Goal: Navigation & Orientation: Find specific page/section

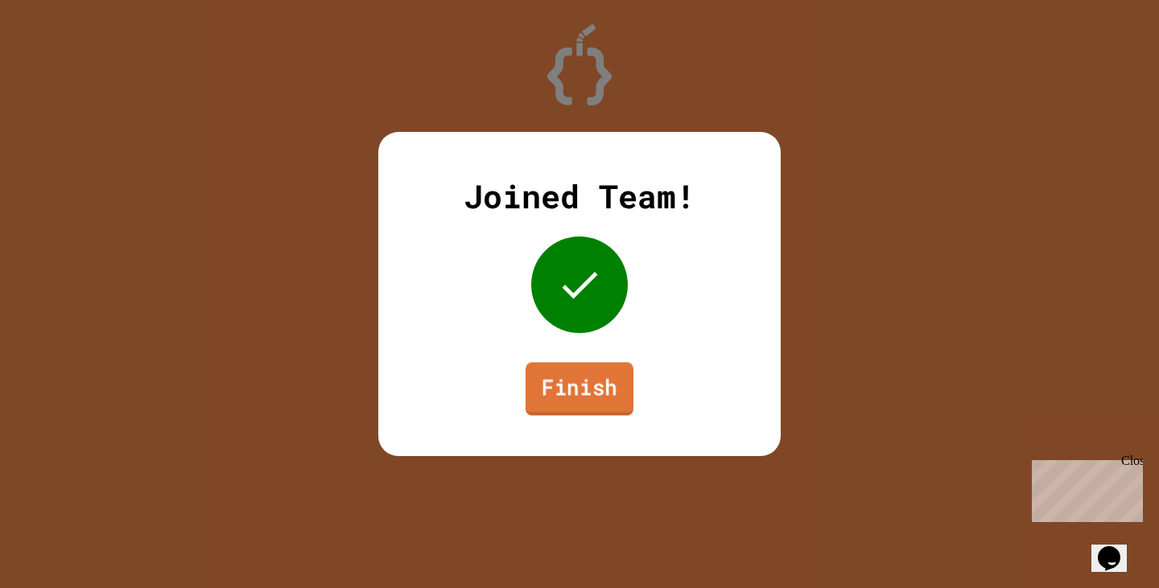
click at [610, 387] on link "Finish" at bounding box center [579, 388] width 108 height 53
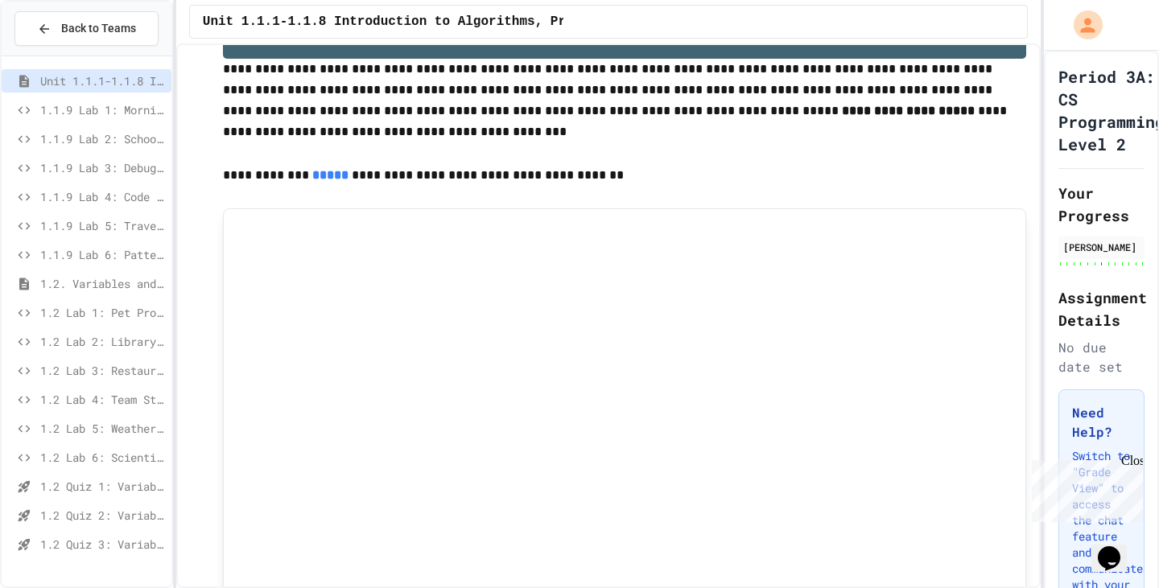
scroll to position [54, 0]
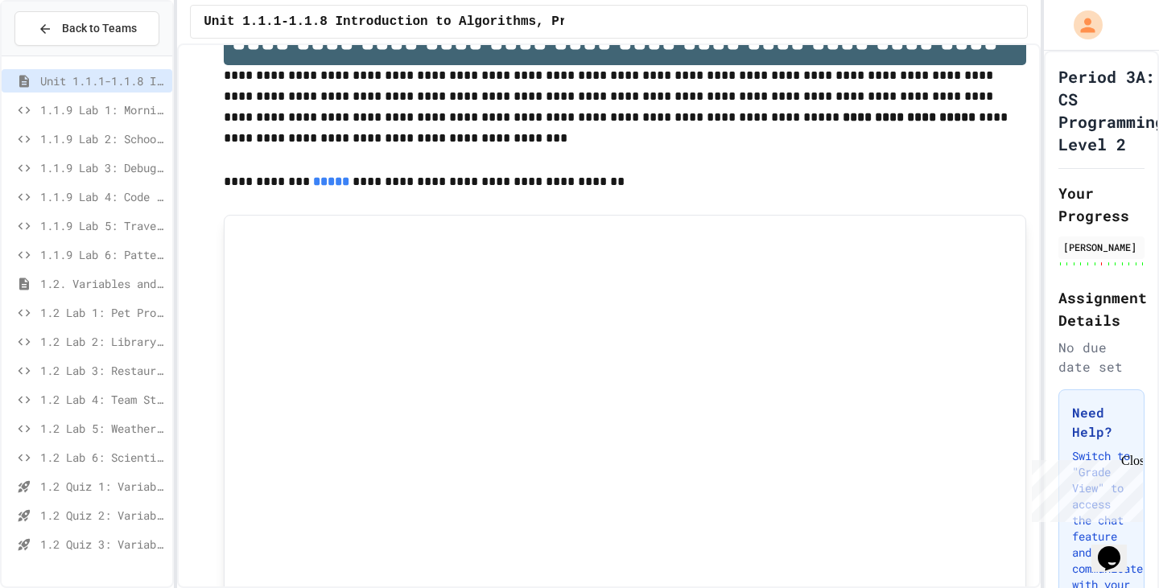
click at [175, 331] on div "**********" at bounding box center [579, 294] width 1159 height 588
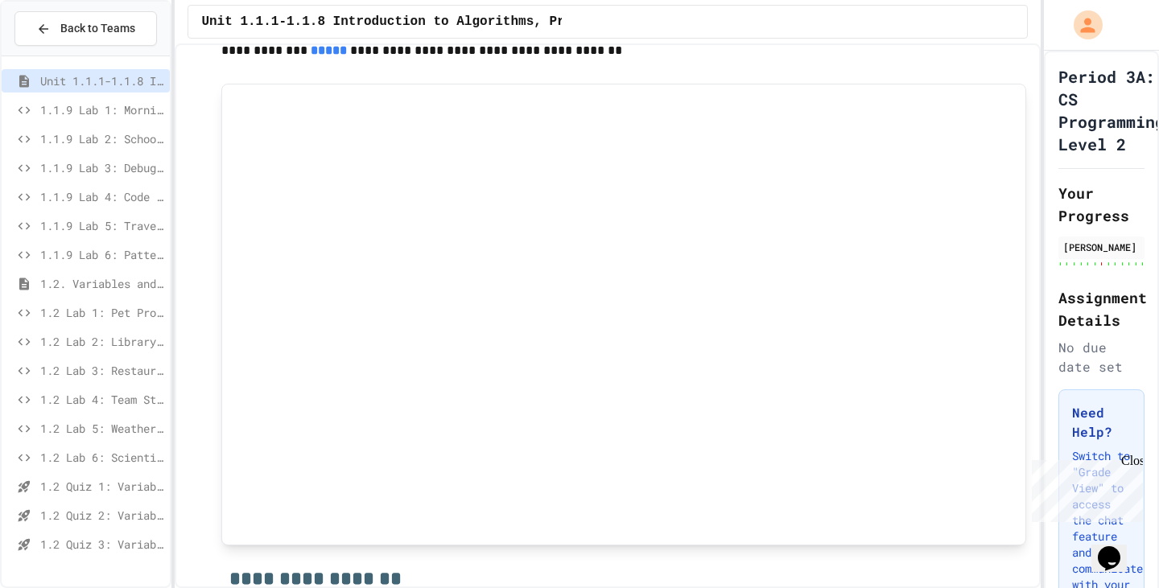
scroll to position [187, 0]
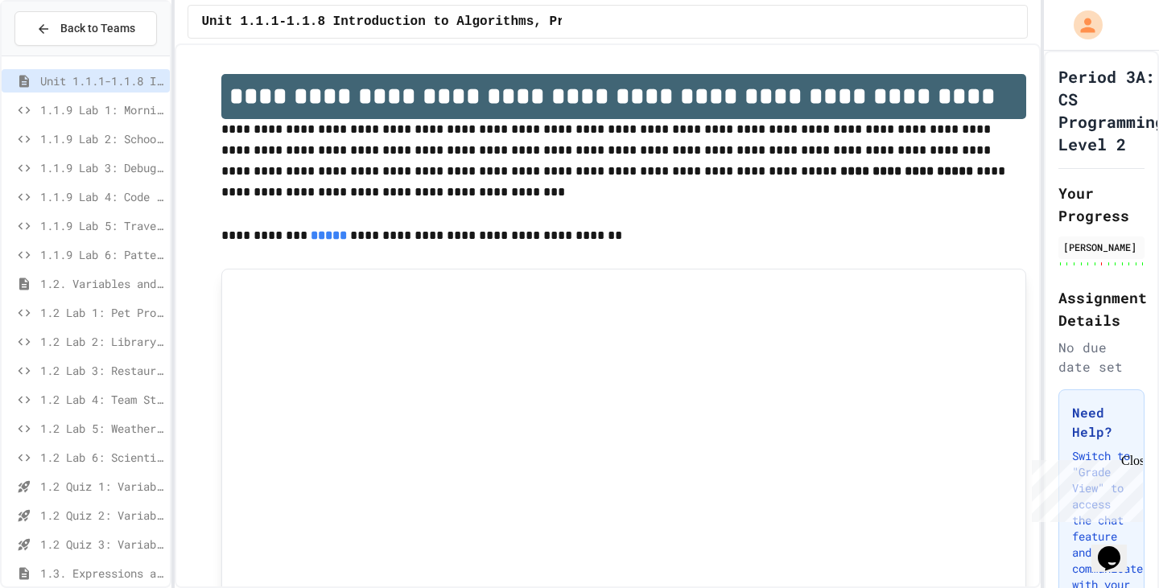
scroll to position [17, 0]
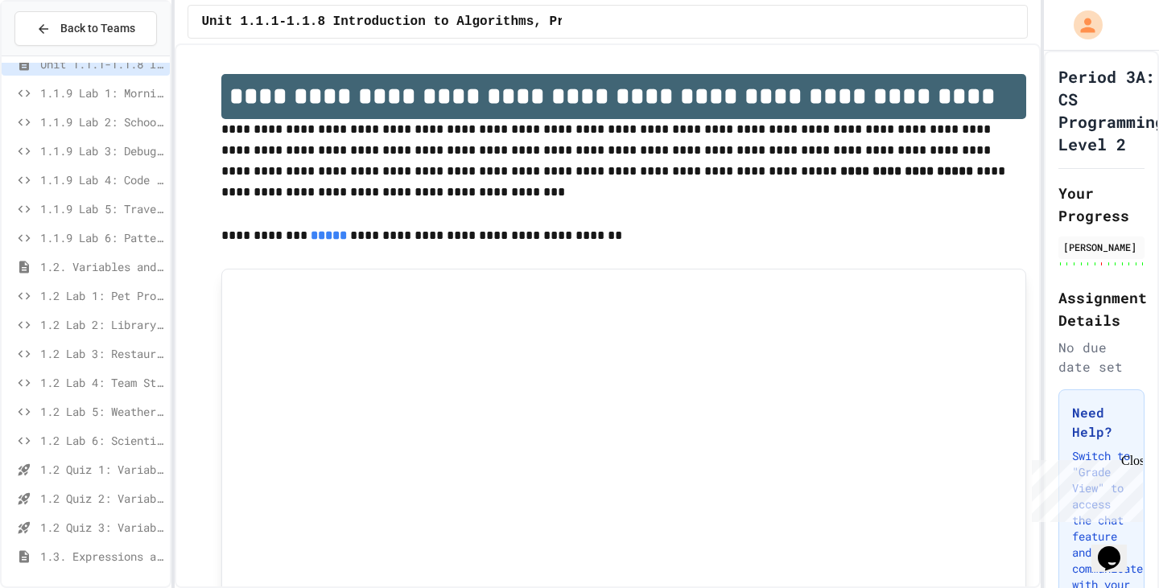
click at [105, 553] on span "1.3. Expressions and Output [New]" at bounding box center [101, 556] width 123 height 17
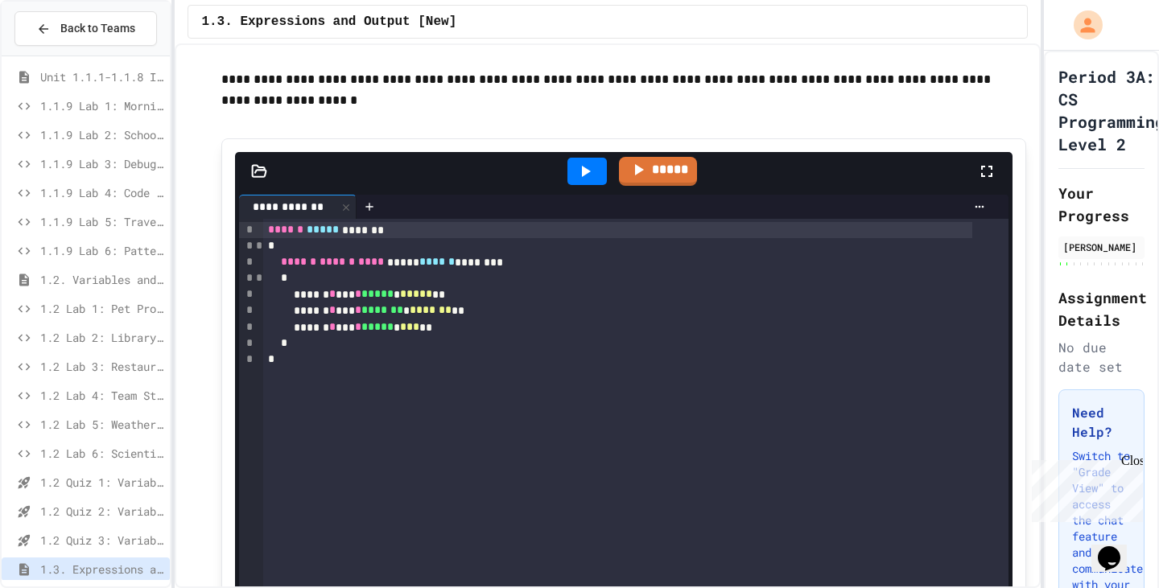
scroll to position [295, 0]
